Goal: Information Seeking & Learning: Learn about a topic

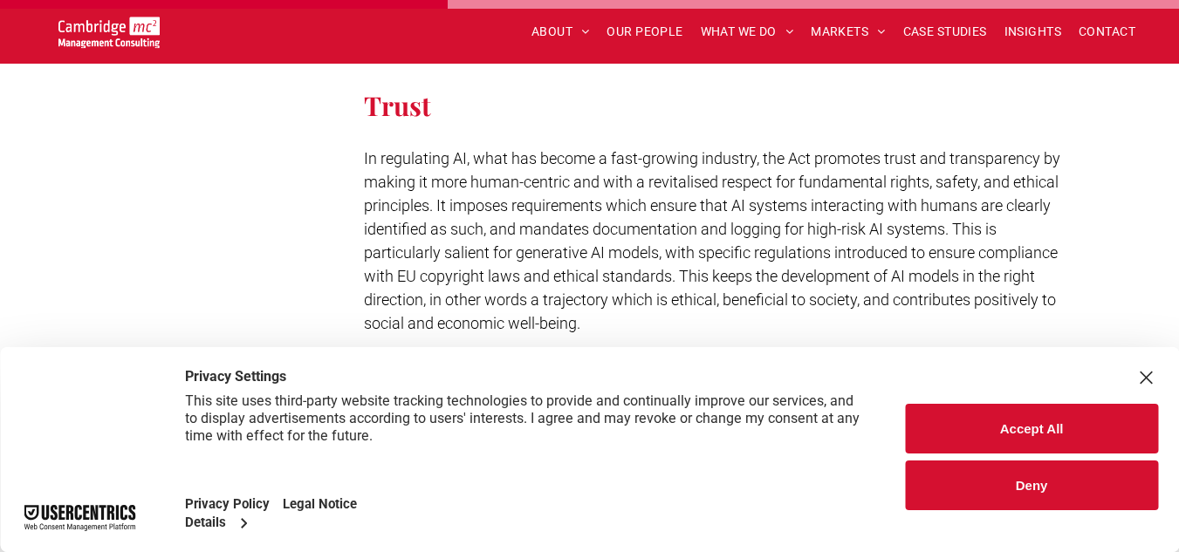
scroll to position [2626, 0]
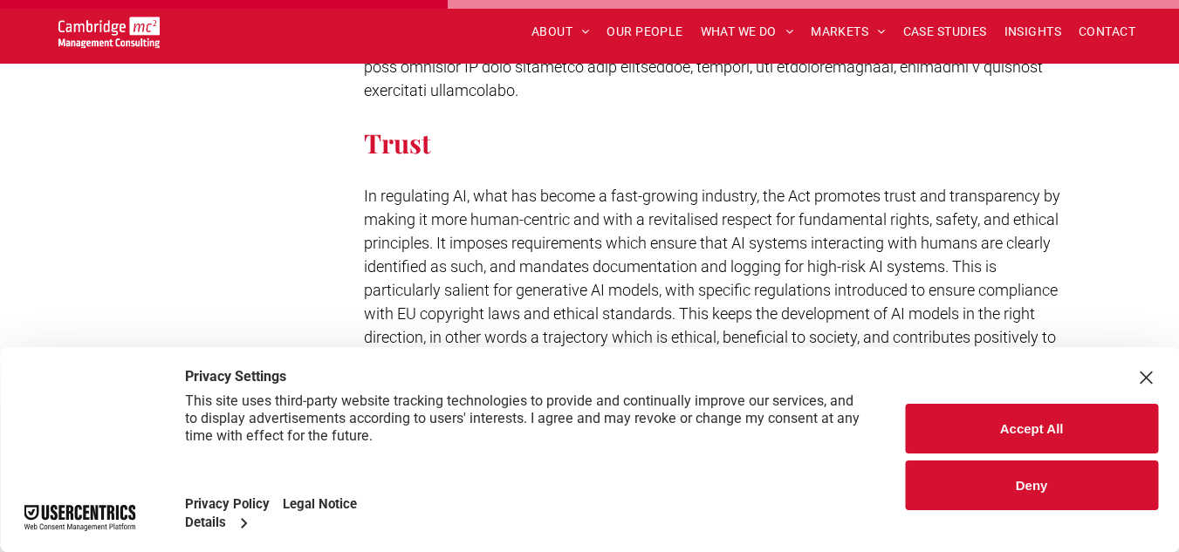
click at [1010, 442] on button "Accept All" at bounding box center [1031, 429] width 253 height 50
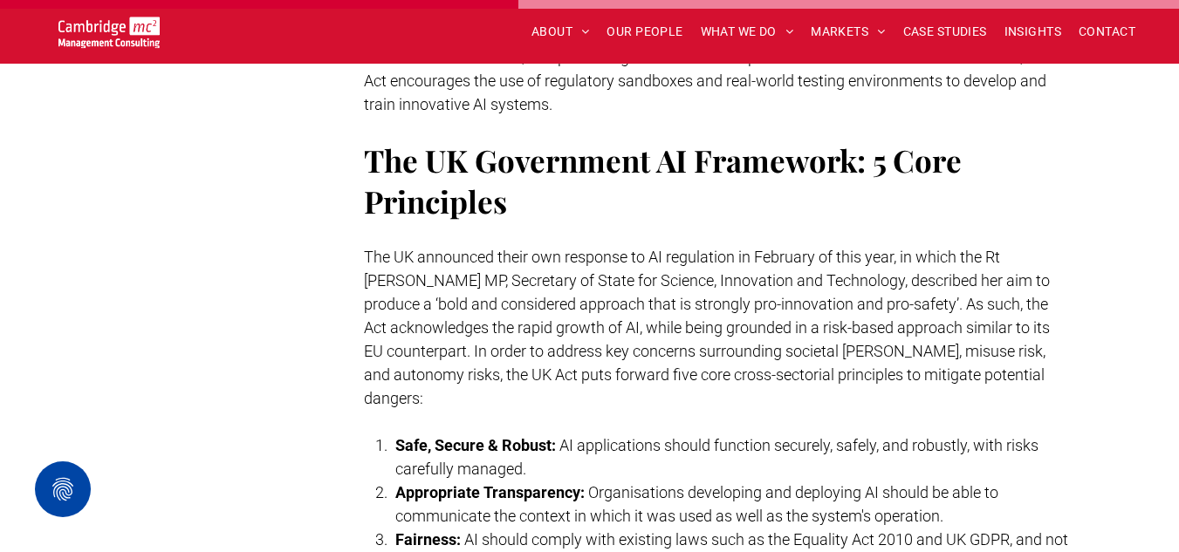
scroll to position [3045, 0]
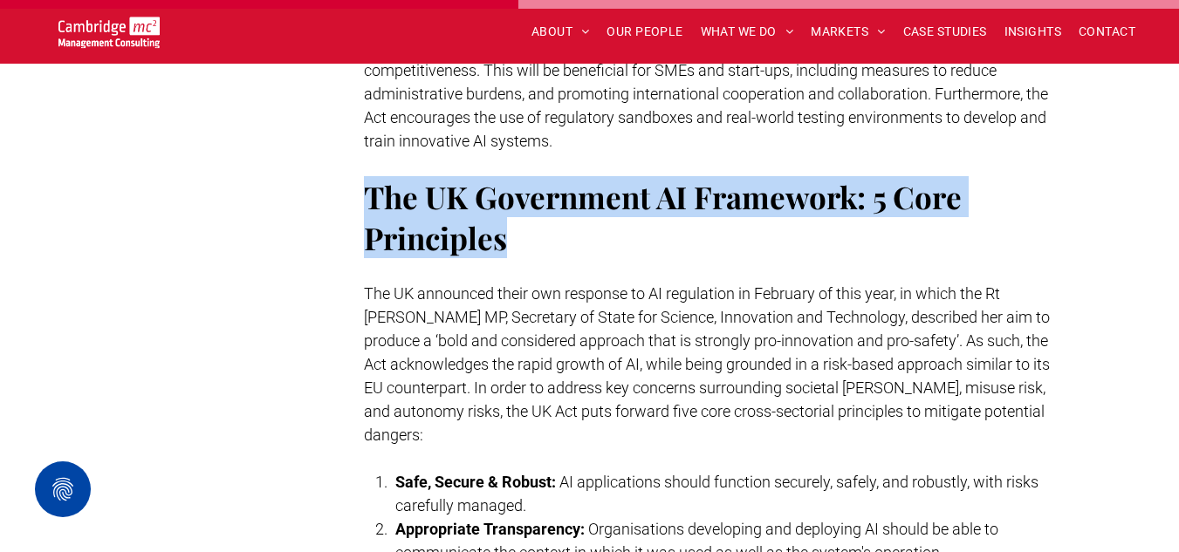
drag, startPoint x: 519, startPoint y: 216, endPoint x: 355, endPoint y: 185, distance: 166.9
copy span "The UK Government AI Framework: 5 Core Principles"
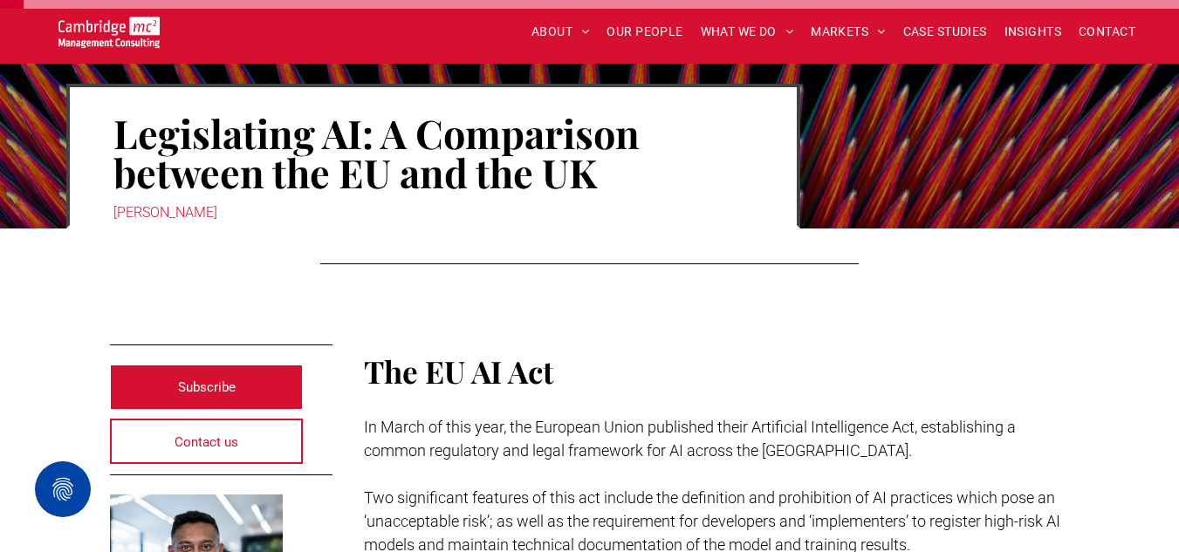
scroll to position [173, 0]
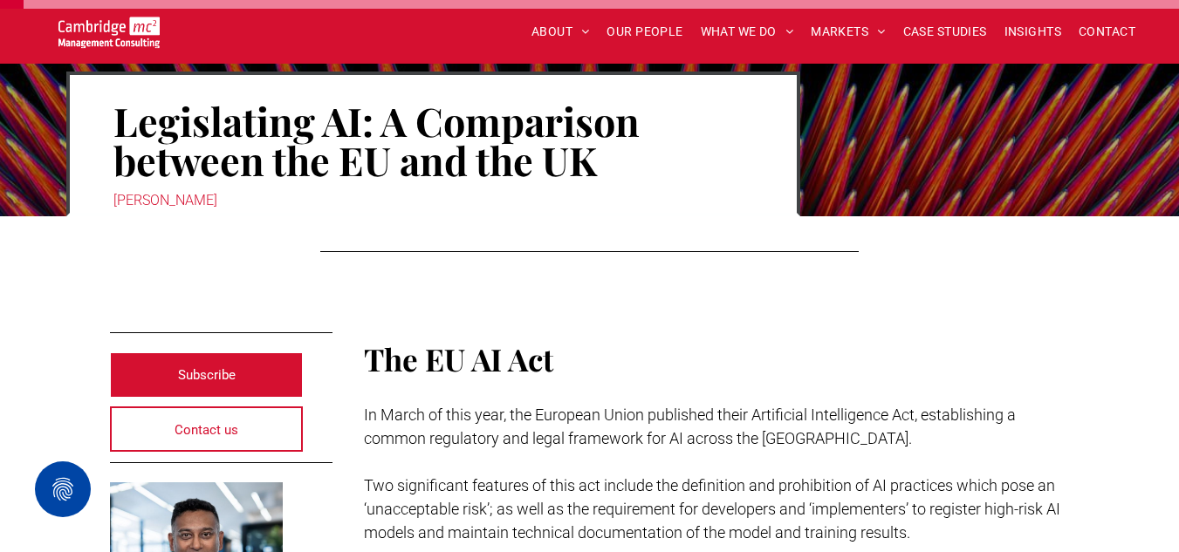
drag, startPoint x: 232, startPoint y: 200, endPoint x: 154, endPoint y: 189, distance: 79.2
click at [154, 189] on div "[PERSON_NAME]" at bounding box center [433, 200] width 640 height 24
copy div "Weerasinghe"
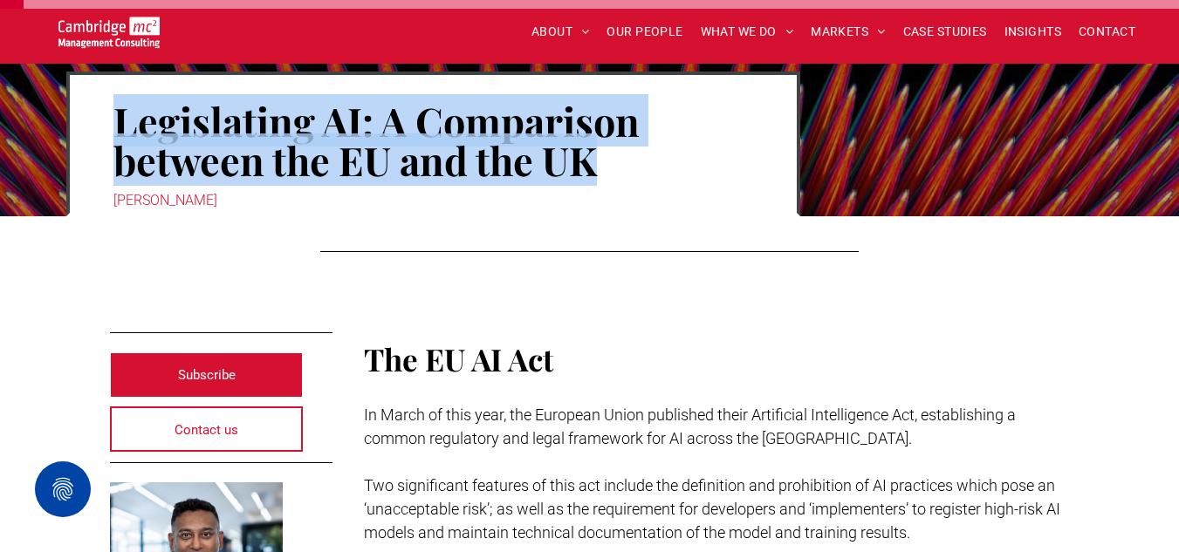
drag, startPoint x: 601, startPoint y: 158, endPoint x: 98, endPoint y: 126, distance: 504.5
click at [98, 126] on div "Legislating AI: A Comparison between the EU and the UK [PERSON_NAME]" at bounding box center [433, 144] width 734 height 145
copy h1 "Legislating AI: A Comparison between the EU and the UK"
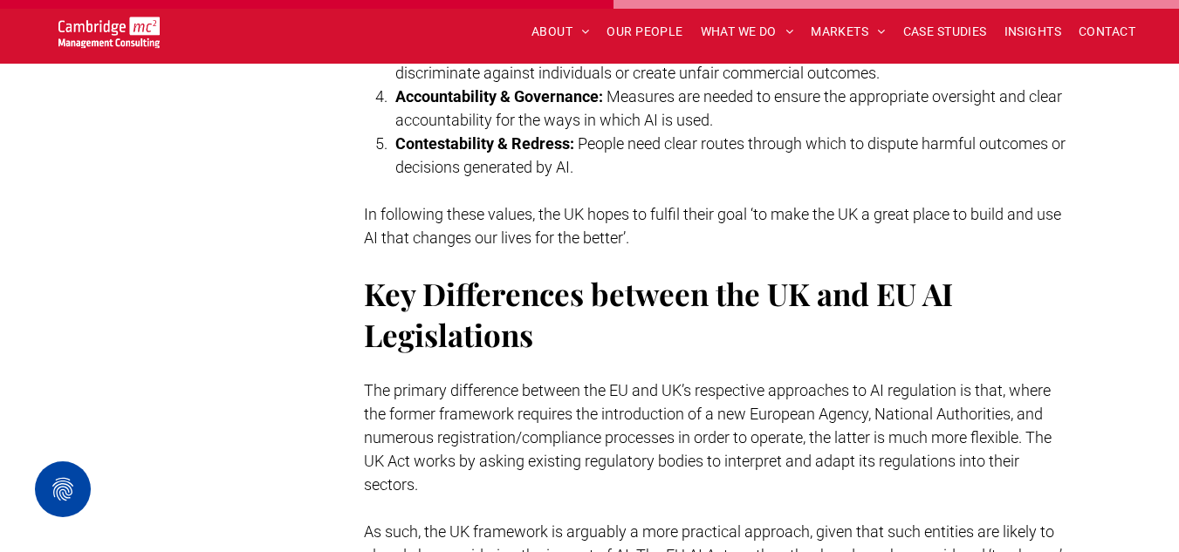
scroll to position [3735, 0]
